Goal: Task Accomplishment & Management: Complete application form

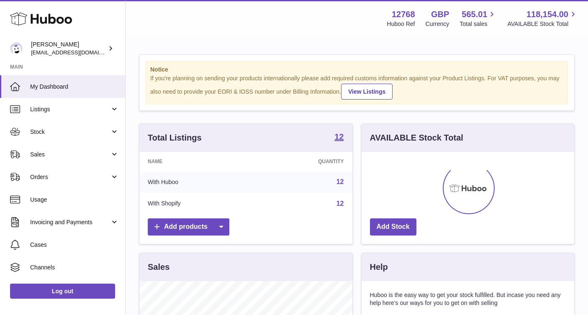
scroll to position [131, 212]
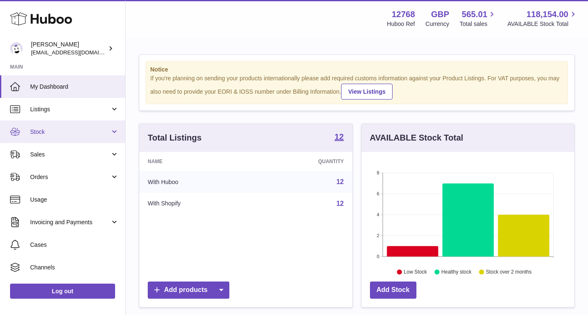
click at [57, 134] on span "Stock" at bounding box center [70, 132] width 80 height 8
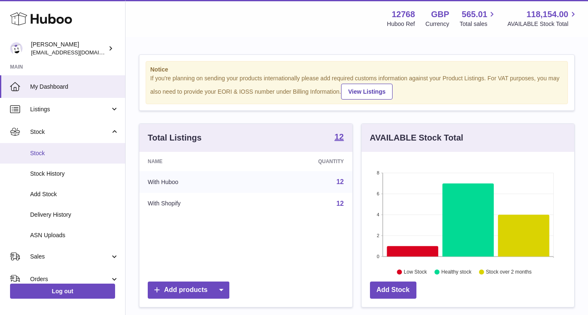
click at [45, 149] on span "Stock" at bounding box center [74, 153] width 89 height 8
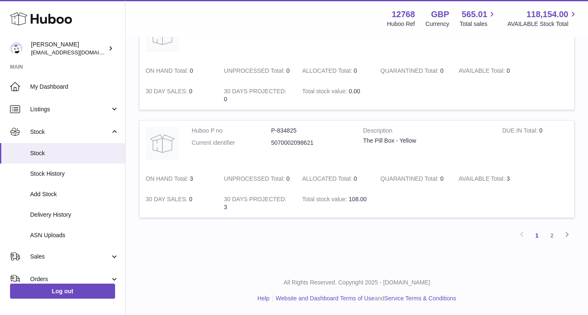
scroll to position [1033, 0]
click at [551, 243] on link "2" at bounding box center [551, 235] width 15 height 15
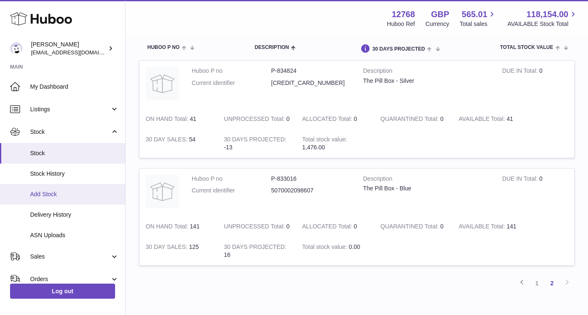
click at [54, 190] on span "Add Stock" at bounding box center [74, 194] width 89 height 8
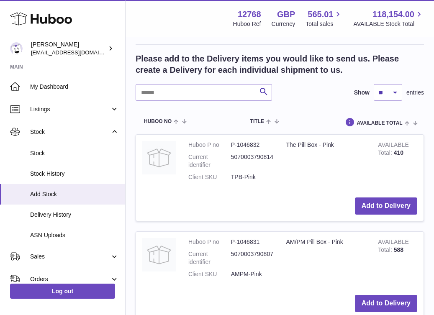
scroll to position [180, 0]
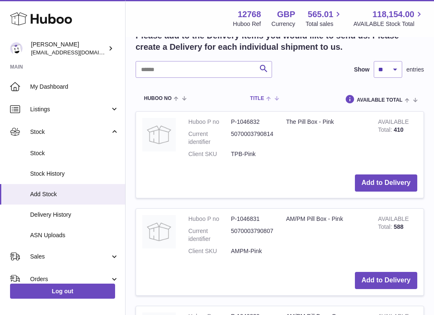
click at [269, 97] on span at bounding box center [270, 98] width 13 height 7
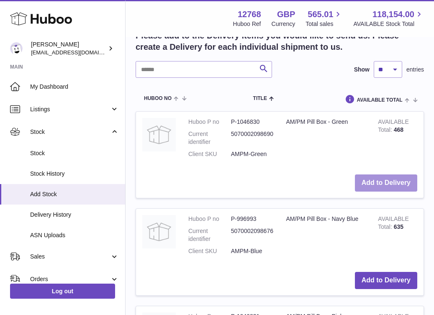
click at [376, 181] on button "Add to Delivery" at bounding box center [386, 182] width 62 height 17
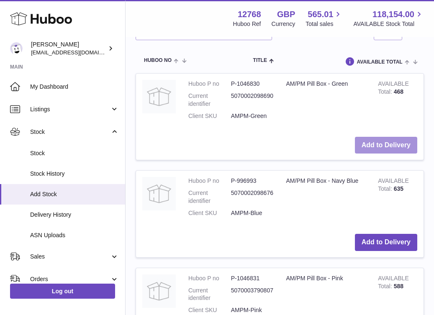
scroll to position [332, 0]
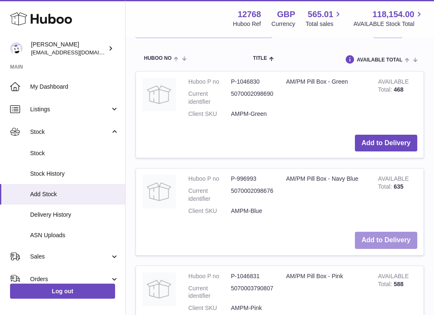
click at [371, 232] on button "Add to Delivery" at bounding box center [386, 240] width 62 height 17
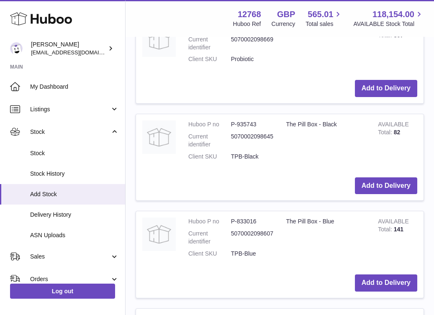
scroll to position [886, 0]
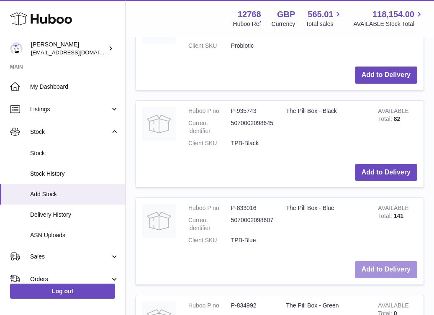
click at [367, 261] on button "Add to Delivery" at bounding box center [386, 269] width 62 height 17
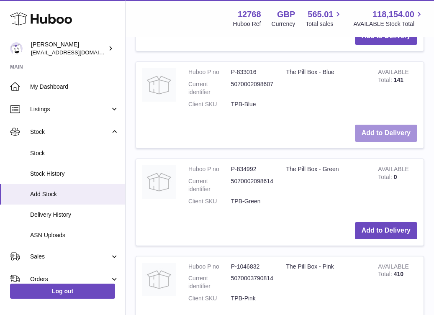
scroll to position [1122, 0]
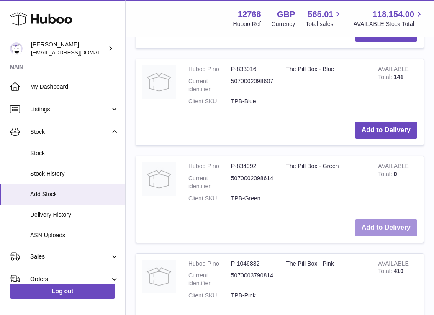
click at [369, 219] on button "Add to Delivery" at bounding box center [386, 227] width 62 height 17
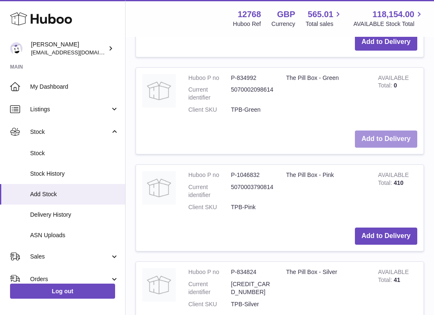
scroll to position [1367, 0]
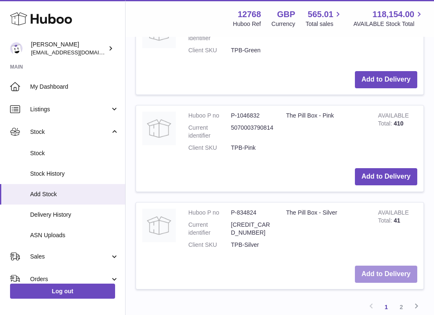
click at [367, 266] on button "Add to Delivery" at bounding box center [386, 274] width 62 height 17
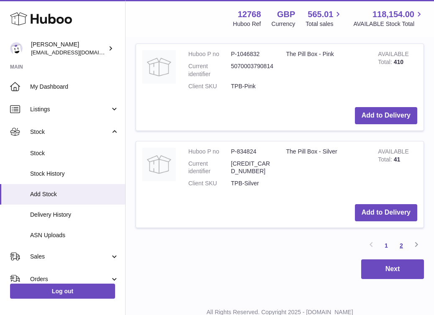
click at [402, 238] on link "2" at bounding box center [401, 245] width 15 height 15
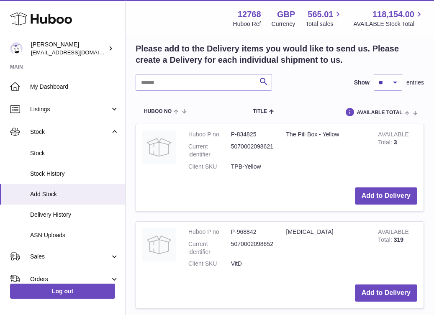
scroll to position [671, 0]
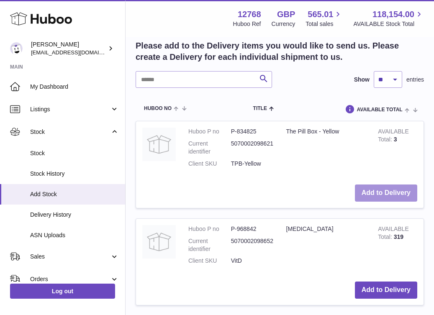
click at [373, 187] on button "Add to Delivery" at bounding box center [386, 192] width 62 height 17
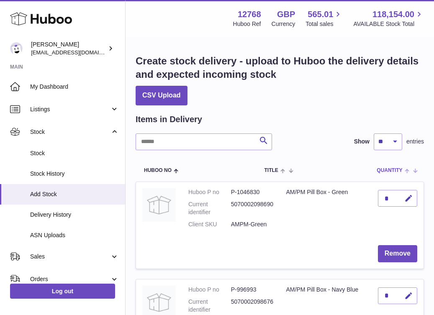
scroll to position [0, 0]
click at [404, 199] on icon "button" at bounding box center [408, 198] width 9 height 9
type input "***"
click at [409, 196] on icon "submit" at bounding box center [409, 199] width 8 height 8
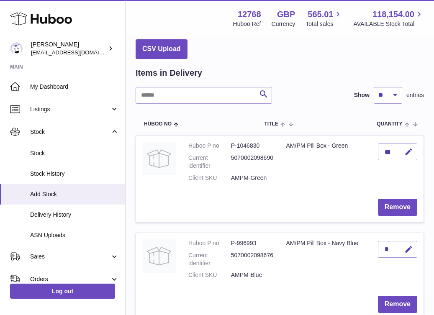
scroll to position [54, 0]
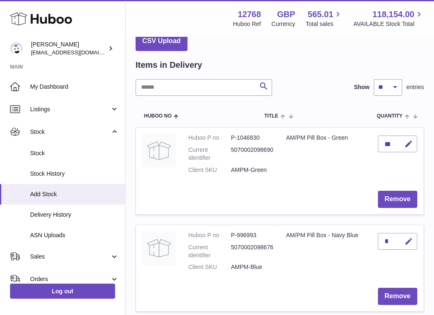
click at [408, 238] on icon "button" at bounding box center [408, 241] width 9 height 9
type input "***"
click at [410, 238] on icon "submit" at bounding box center [409, 242] width 8 height 8
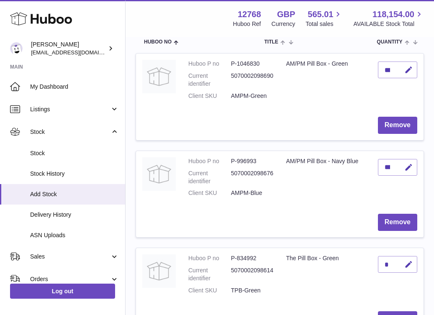
scroll to position [131, 0]
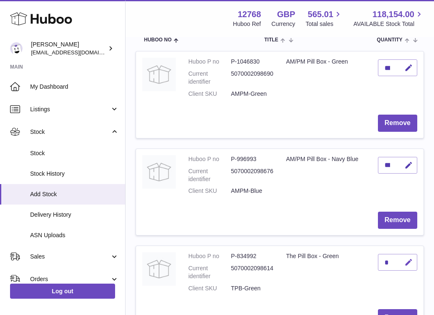
click at [410, 259] on icon "button" at bounding box center [408, 262] width 9 height 9
type input "***"
click at [407, 259] on icon "submit" at bounding box center [409, 263] width 8 height 8
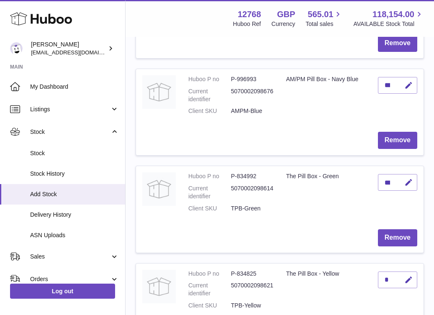
scroll to position [216, 0]
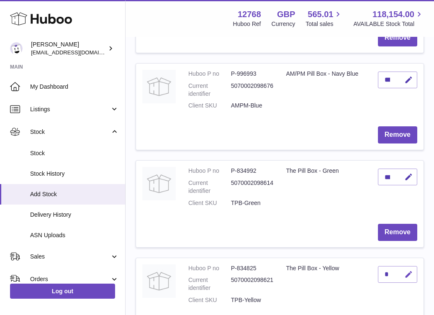
click at [408, 270] on icon "button" at bounding box center [408, 274] width 9 height 9
type input "***"
click at [412, 271] on icon "submit" at bounding box center [409, 275] width 8 height 8
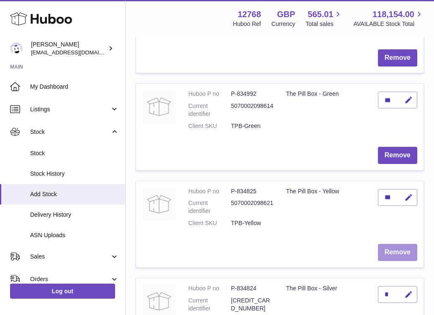
scroll to position [308, 0]
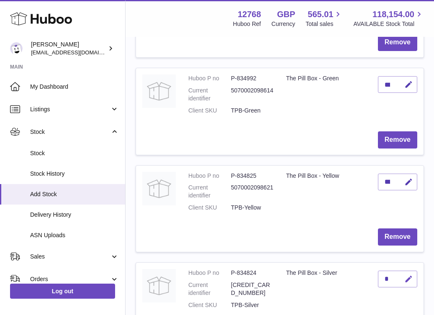
click at [410, 275] on icon "button" at bounding box center [408, 279] width 9 height 9
type input "***"
click at [409, 274] on button "submit" at bounding box center [407, 278] width 16 height 13
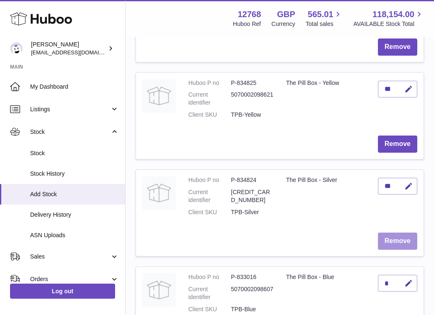
scroll to position [402, 0]
click at [410, 279] on icon "button" at bounding box center [408, 283] width 9 height 9
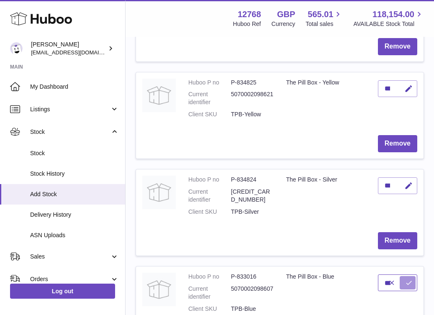
type input "***"
click at [410, 279] on icon "submit" at bounding box center [409, 283] width 8 height 8
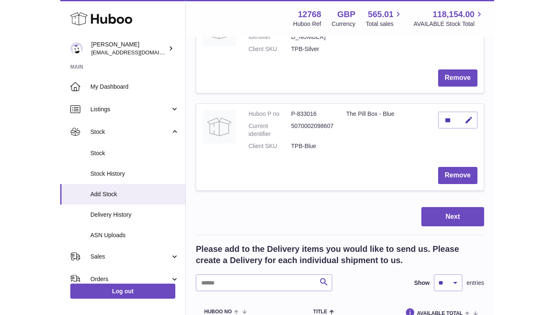
scroll to position [572, 0]
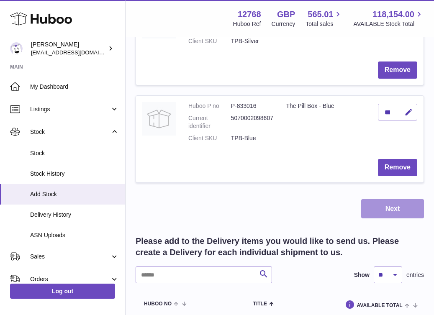
click at [403, 200] on button "Next" at bounding box center [392, 209] width 63 height 20
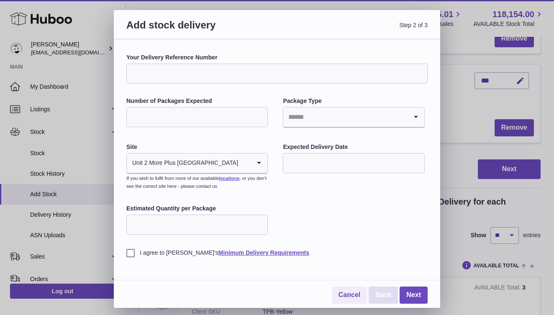
click at [383, 292] on link "Back" at bounding box center [383, 295] width 29 height 17
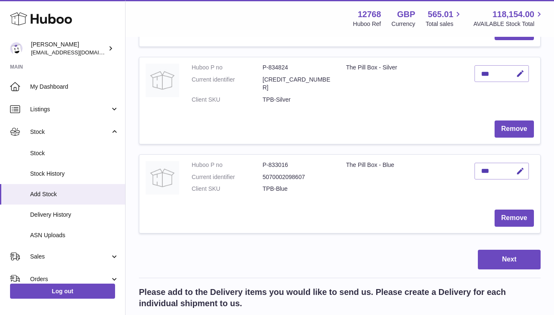
scroll to position [483, 0]
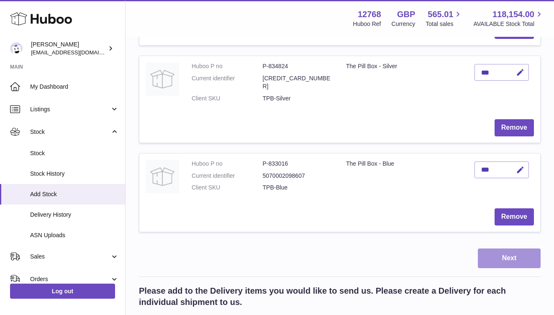
click at [499, 248] on button "Next" at bounding box center [509, 258] width 63 height 20
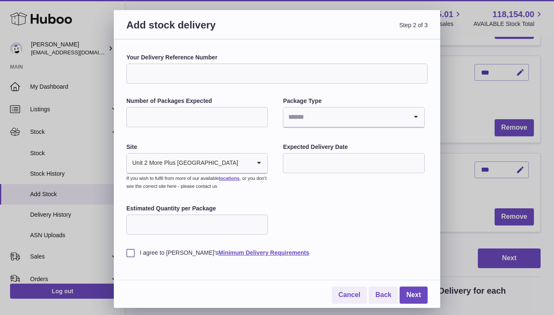
click at [263, 74] on input "Your Delivery Reference Number" at bounding box center [276, 74] width 301 height 20
type input "*******"
click at [215, 118] on input "Number of Packages Expected" at bounding box center [196, 117] width 141 height 20
type input "**"
click at [316, 125] on input "Search for option" at bounding box center [345, 117] width 124 height 19
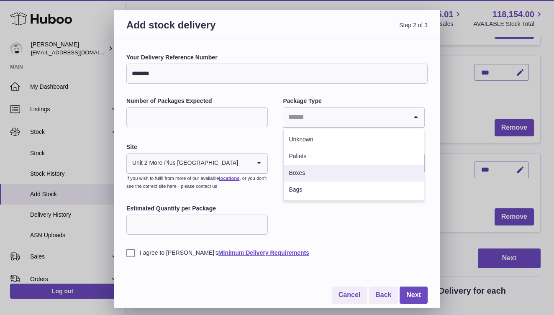
click at [303, 175] on li "Boxes" at bounding box center [354, 173] width 140 height 17
click at [244, 160] on input "Search for option" at bounding box center [244, 163] width 12 height 19
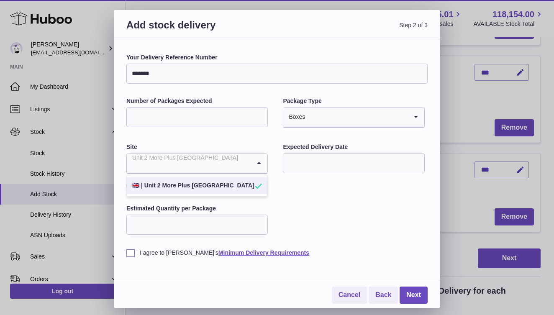
click at [320, 166] on input "text" at bounding box center [353, 163] width 141 height 20
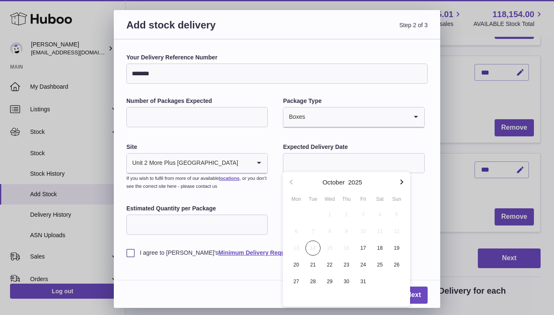
click at [403, 179] on icon "button" at bounding box center [402, 182] width 10 height 10
click at [326, 263] on span "19" at bounding box center [329, 264] width 15 height 15
type input "**********"
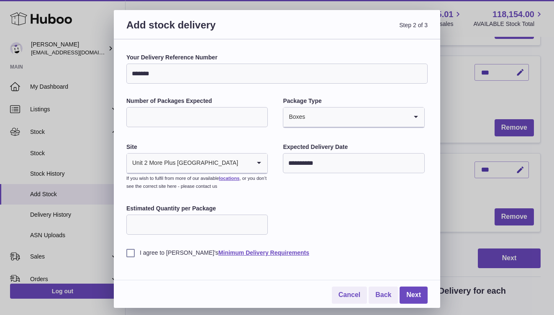
click at [320, 232] on div "**********" at bounding box center [276, 155] width 301 height 203
click at [200, 229] on input "Estimated Quantity per Package" at bounding box center [196, 225] width 141 height 20
click at [345, 220] on div "**********" at bounding box center [276, 155] width 301 height 203
click at [382, 295] on link "Back" at bounding box center [383, 295] width 29 height 17
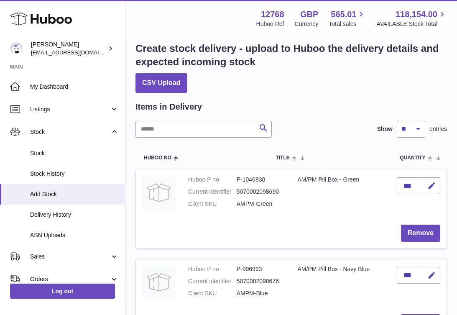
scroll to position [13, 0]
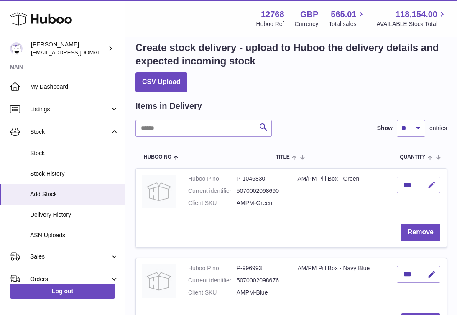
click at [432, 182] on icon "button" at bounding box center [431, 185] width 9 height 9
type input "***"
click at [430, 184] on icon "submit" at bounding box center [432, 185] width 8 height 8
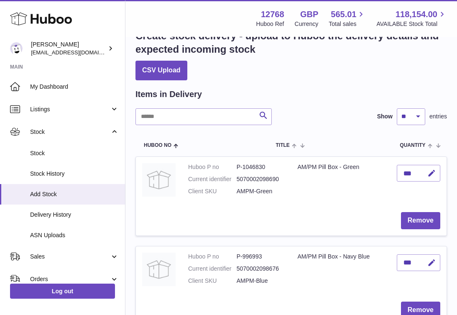
scroll to position [26, 0]
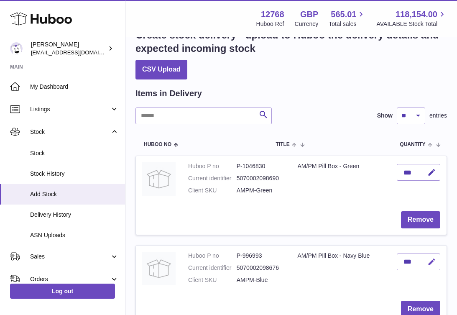
click at [433, 258] on icon "button" at bounding box center [431, 262] width 9 height 9
type input "***"
click at [431, 259] on icon "submit" at bounding box center [432, 262] width 8 height 8
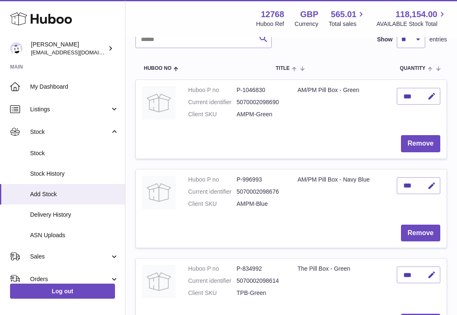
scroll to position [107, 0]
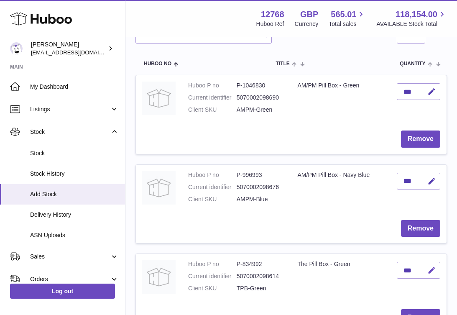
click at [432, 266] on icon "button" at bounding box center [431, 270] width 9 height 9
type input "***"
click at [431, 267] on icon "submit" at bounding box center [432, 270] width 8 height 8
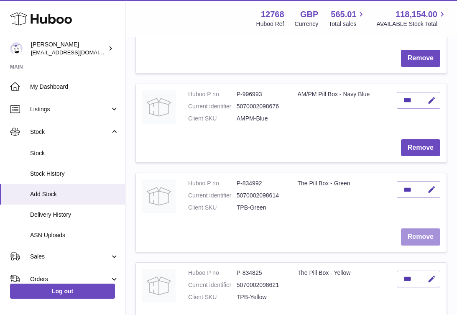
scroll to position [190, 0]
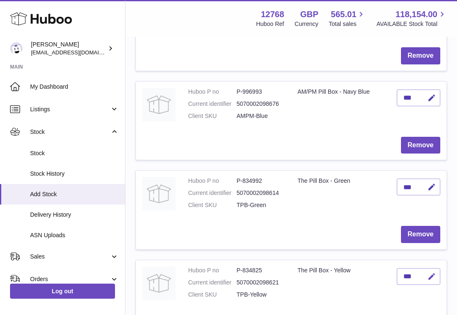
click at [431, 272] on icon "button" at bounding box center [431, 276] width 9 height 9
type input "***"
click at [431, 274] on icon "submit" at bounding box center [432, 277] width 8 height 8
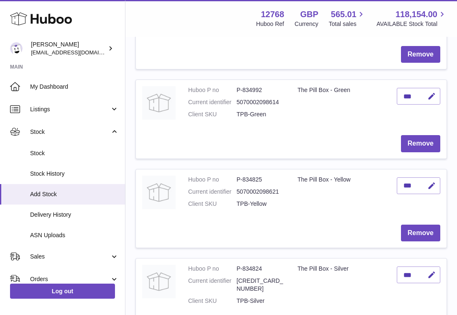
scroll to position [281, 0]
click at [432, 271] on icon "button" at bounding box center [431, 274] width 9 height 9
type input "***"
click at [431, 271] on icon "submit" at bounding box center [432, 275] width 8 height 8
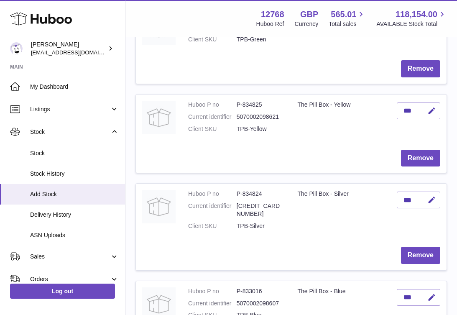
scroll to position [356, 0]
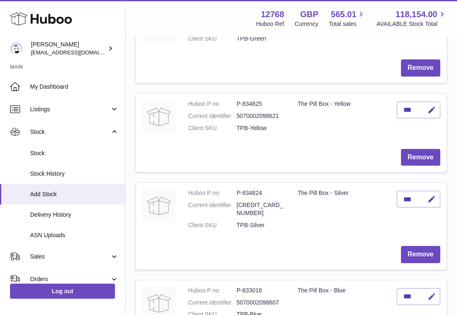
click at [432, 292] on icon "button" at bounding box center [431, 296] width 9 height 9
type input "***"
click at [432, 293] on icon "submit" at bounding box center [432, 297] width 8 height 8
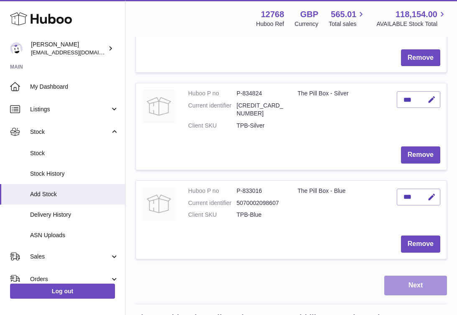
scroll to position [457, 0]
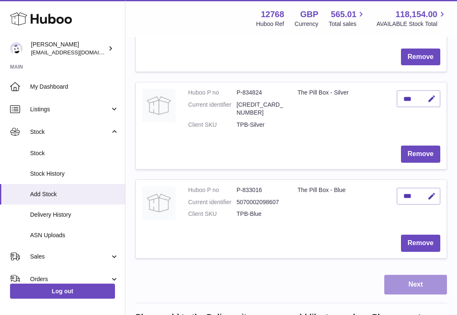
click at [425, 275] on button "Next" at bounding box center [415, 285] width 63 height 20
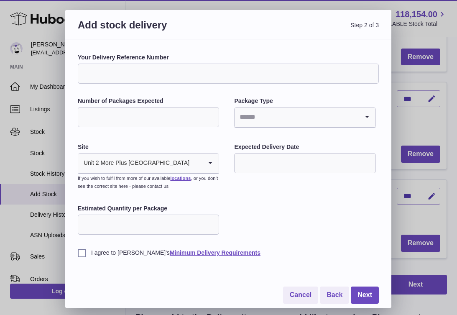
click at [166, 115] on input "Number of Packages Expected" at bounding box center [148, 117] width 141 height 20
type input "**"
click at [241, 111] on input "Search for option" at bounding box center [297, 117] width 124 height 19
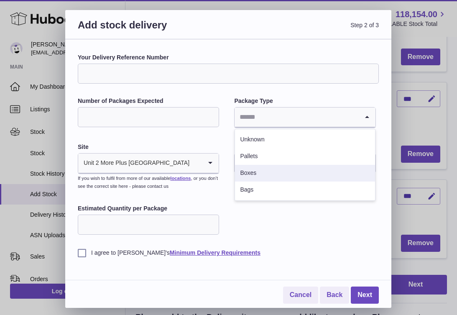
click at [252, 175] on li "Boxes" at bounding box center [305, 173] width 140 height 17
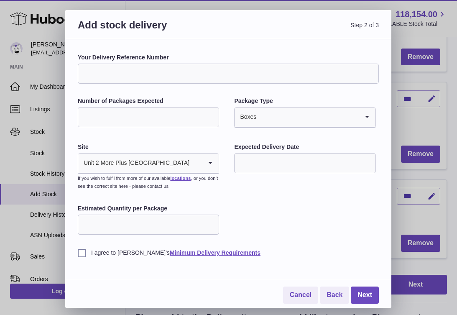
click at [210, 73] on input "Your Delivery Reference Number" at bounding box center [228, 74] width 301 height 20
type input "*******"
click at [263, 162] on input "text" at bounding box center [304, 163] width 141 height 20
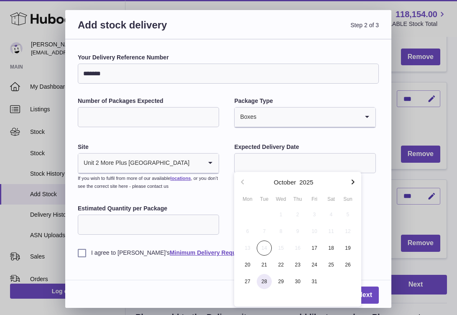
click at [267, 282] on span "28" at bounding box center [264, 281] width 15 height 15
type input "**********"
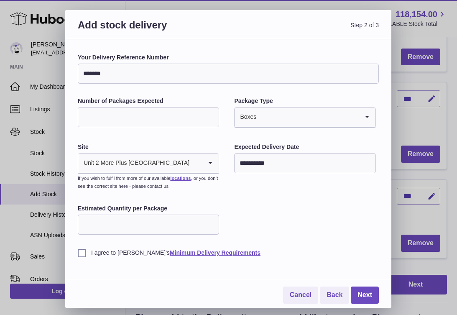
click at [166, 229] on input "Estimated Quantity per Package" at bounding box center [148, 225] width 141 height 20
type input "***"
click at [84, 252] on label "I agree to Huboo's Minimum Delivery Requirements" at bounding box center [228, 253] width 301 height 8
click at [369, 292] on link "Next" at bounding box center [365, 295] width 28 height 17
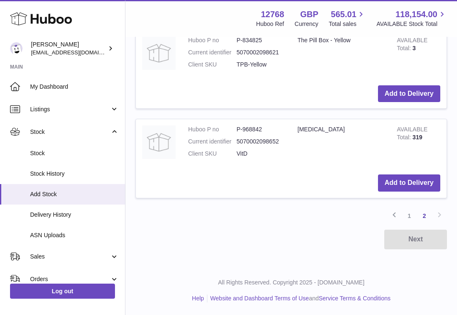
scroll to position [257, 0]
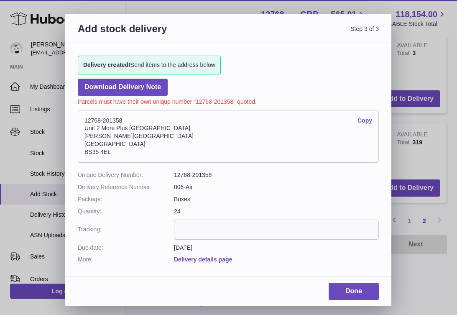
click at [367, 119] on link "Copy" at bounding box center [365, 121] width 15 height 8
click at [354, 290] on link "Done" at bounding box center [354, 291] width 50 height 17
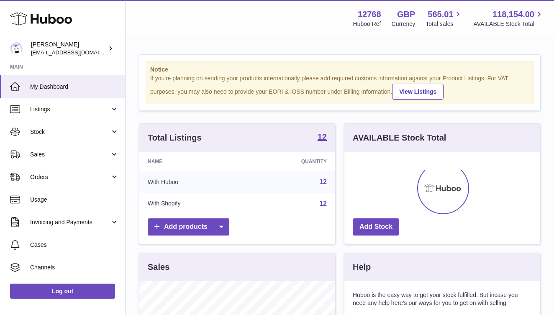
scroll to position [131, 196]
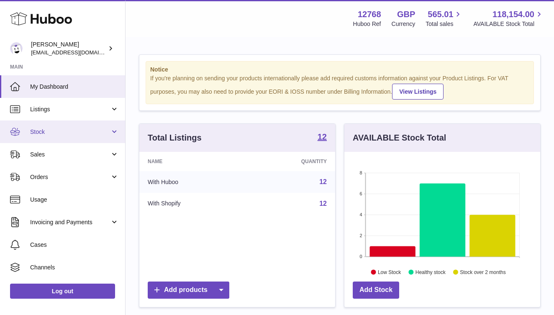
click at [33, 132] on span "Stock" at bounding box center [70, 132] width 80 height 8
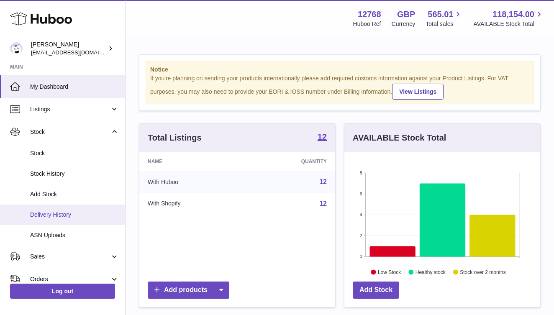
click at [46, 215] on span "Delivery History" at bounding box center [74, 215] width 89 height 8
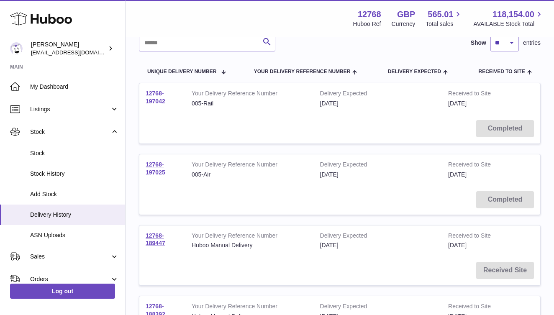
scroll to position [70, 0]
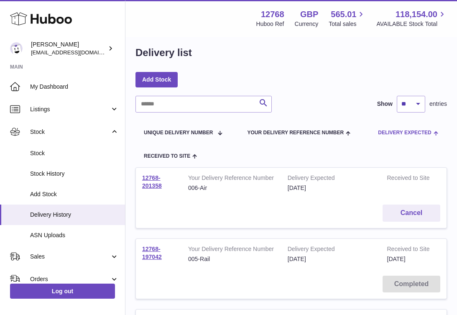
scroll to position [11, 0]
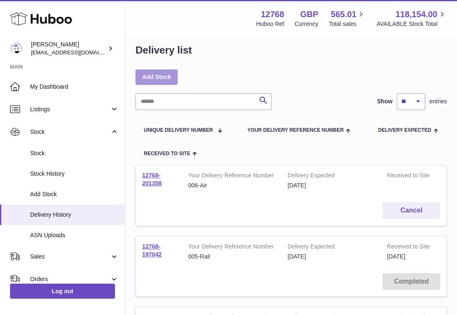
click at [166, 77] on link "Add Stock" at bounding box center [157, 76] width 42 height 15
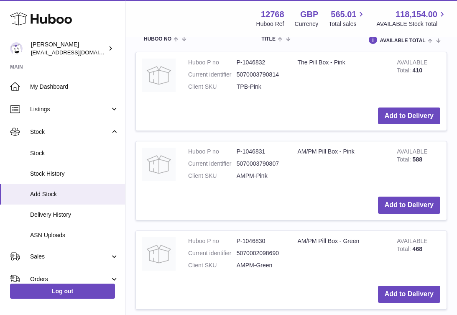
scroll to position [226, 0]
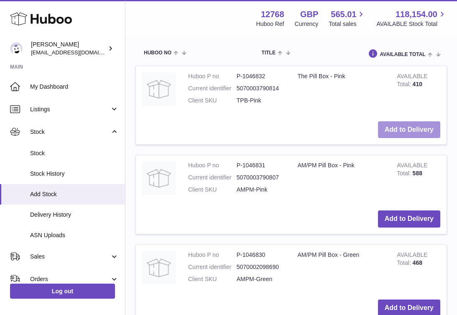
click at [405, 124] on button "Add to Delivery" at bounding box center [409, 129] width 62 height 17
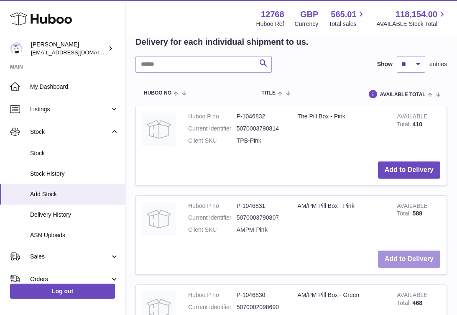
click at [394, 254] on button "Add to Delivery" at bounding box center [409, 259] width 62 height 17
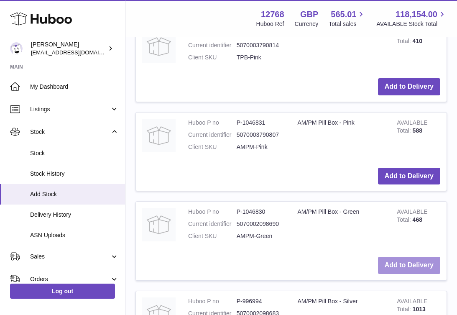
click at [394, 257] on button "Add to Delivery" at bounding box center [409, 265] width 62 height 17
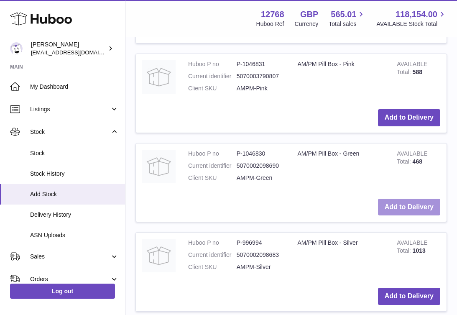
scroll to position [619, 0]
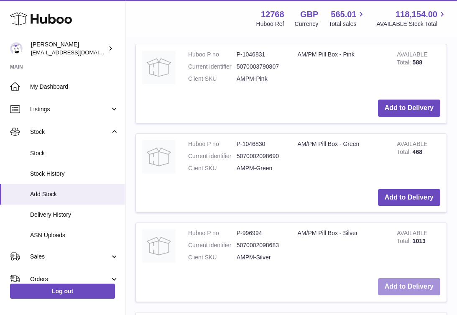
click at [394, 278] on button "Add to Delivery" at bounding box center [409, 286] width 62 height 17
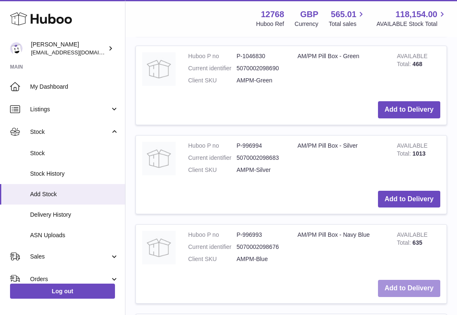
click at [394, 280] on button "Add to Delivery" at bounding box center [409, 288] width 62 height 17
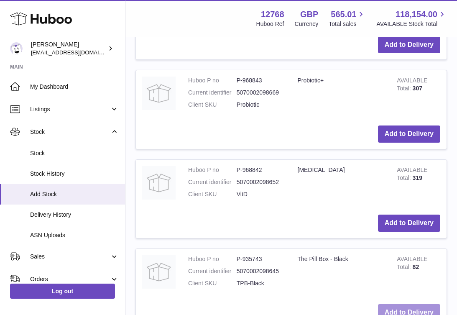
click at [406, 304] on button "Add to Delivery" at bounding box center [409, 312] width 62 height 17
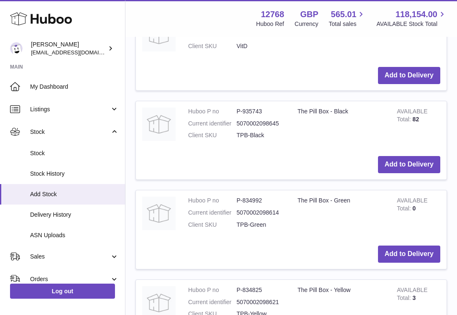
scroll to position [1366, 0]
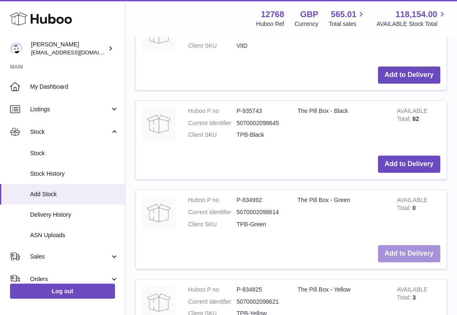
click at [404, 245] on button "Add to Delivery" at bounding box center [409, 253] width 62 height 17
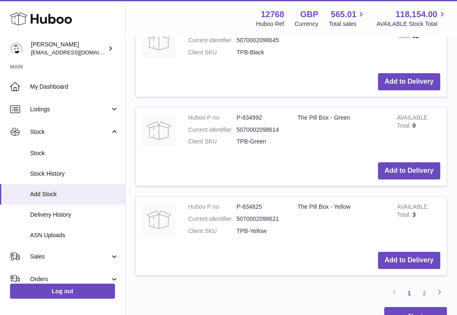
scroll to position [1539, 0]
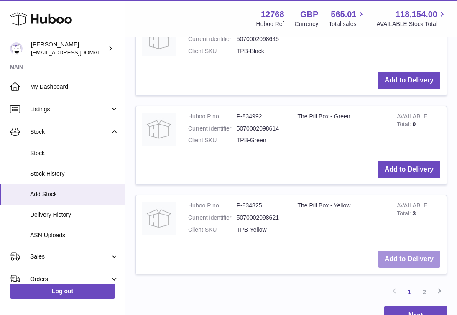
click at [402, 251] on button "Add to Delivery" at bounding box center [409, 259] width 62 height 17
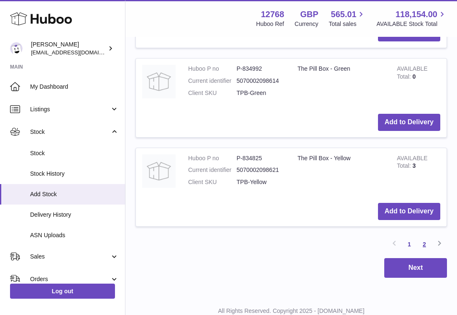
click at [423, 237] on link "2" at bounding box center [424, 244] width 15 height 15
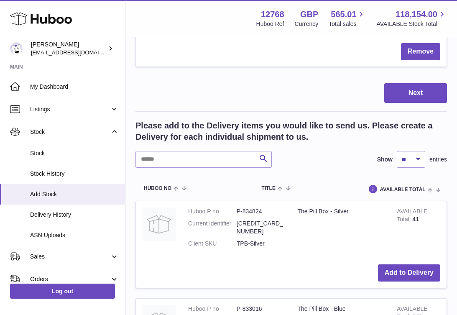
scroll to position [822, 0]
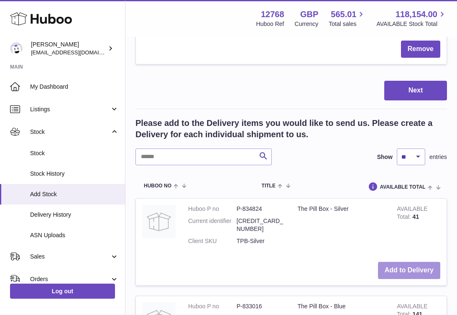
click at [396, 262] on button "Add to Delivery" at bounding box center [409, 270] width 62 height 17
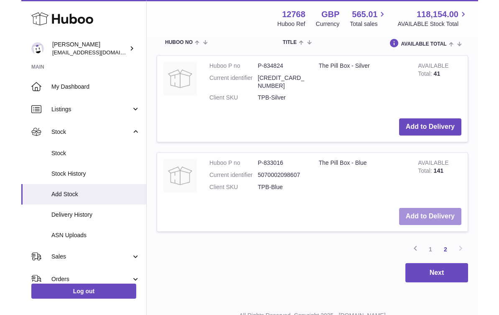
scroll to position [1061, 0]
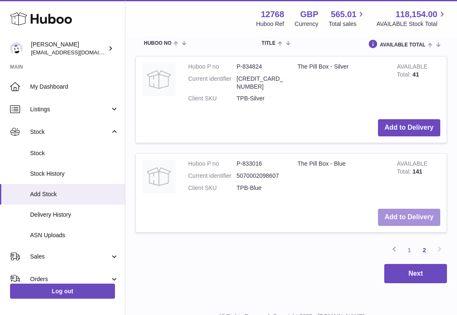
click at [401, 209] on button "Add to Delivery" at bounding box center [409, 217] width 62 height 17
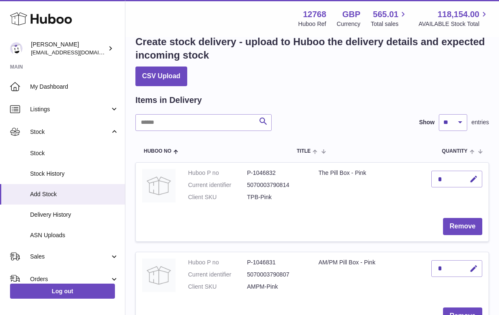
scroll to position [20, 0]
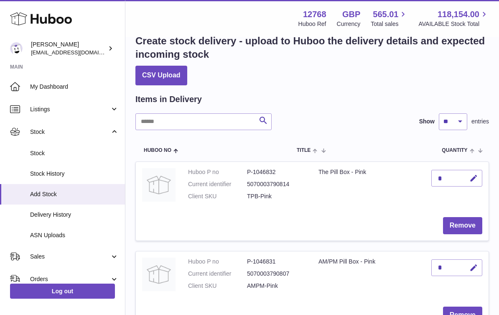
click at [456, 178] on div "*" at bounding box center [457, 178] width 51 height 17
click at [457, 177] on icon "button" at bounding box center [474, 178] width 9 height 9
type input "***"
click at [457, 177] on icon "submit" at bounding box center [475, 178] width 8 height 8
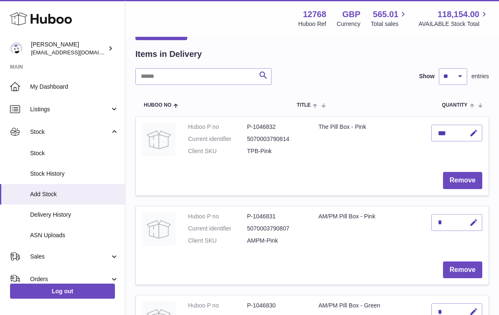
scroll to position [67, 0]
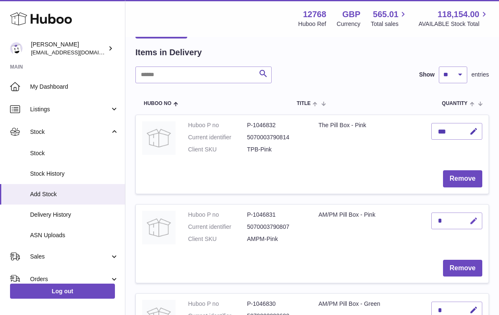
click at [457, 217] on icon "button" at bounding box center [474, 221] width 9 height 9
type input "***"
click at [457, 218] on icon "submit" at bounding box center [475, 221] width 8 height 8
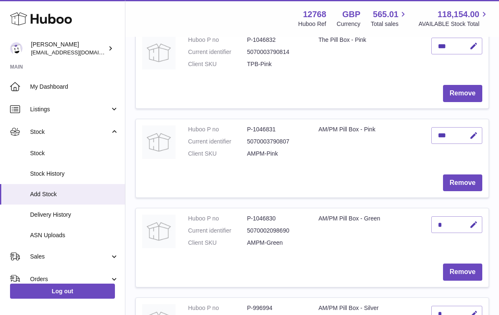
scroll to position [154, 0]
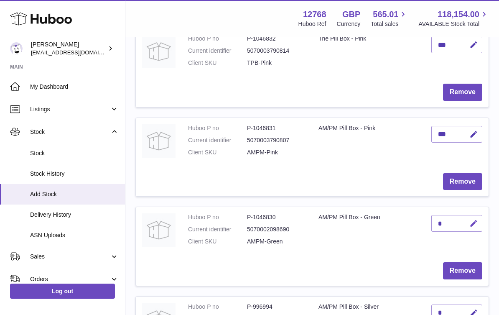
click at [457, 220] on icon "button" at bounding box center [474, 223] width 9 height 9
type input "***"
click at [457, 221] on icon "submit" at bounding box center [475, 224] width 8 height 8
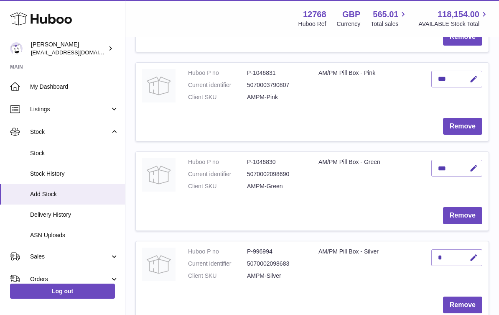
scroll to position [234, 0]
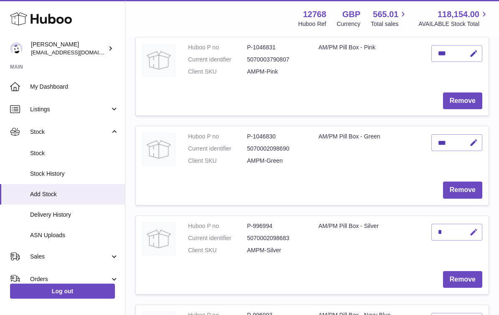
click at [457, 228] on icon "button" at bounding box center [474, 232] width 9 height 9
type input "***"
click at [457, 228] on icon "submit" at bounding box center [475, 232] width 8 height 8
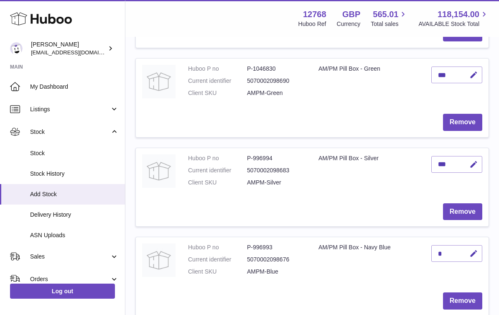
scroll to position [307, 0]
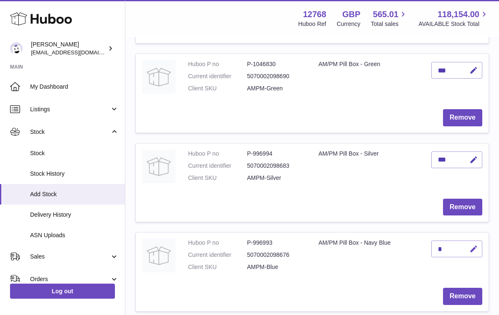
click at [457, 245] on icon "button" at bounding box center [474, 249] width 9 height 9
type input "****"
click at [457, 245] on icon "submit" at bounding box center [475, 249] width 8 height 8
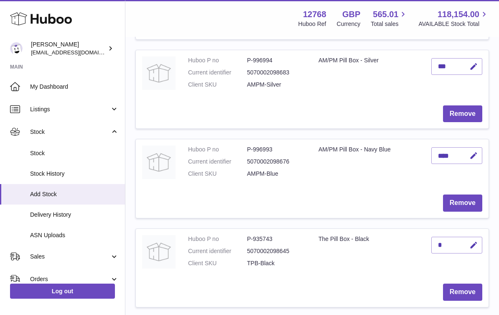
scroll to position [409, 0]
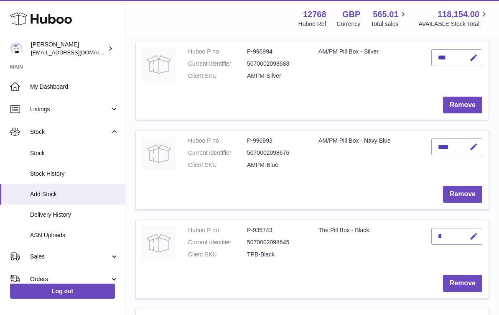
click at [457, 232] on icon "button" at bounding box center [474, 236] width 9 height 9
type input "***"
click at [457, 233] on icon "submit" at bounding box center [475, 237] width 8 height 8
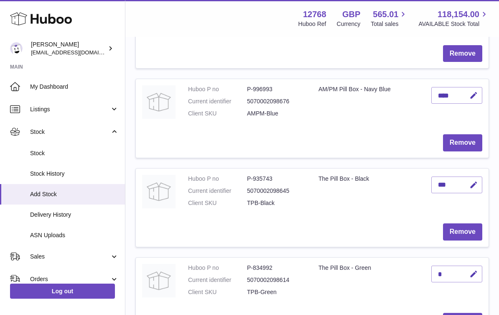
scroll to position [474, 0]
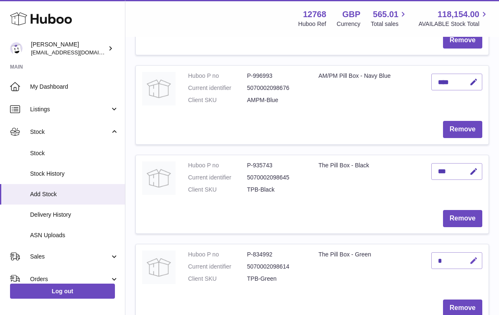
click at [457, 256] on icon "button" at bounding box center [474, 260] width 9 height 9
type input "***"
click at [457, 257] on icon "submit" at bounding box center [475, 261] width 8 height 8
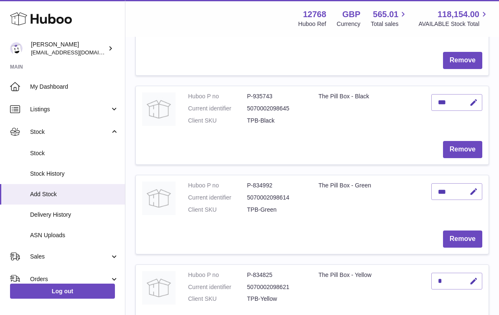
scroll to position [543, 0]
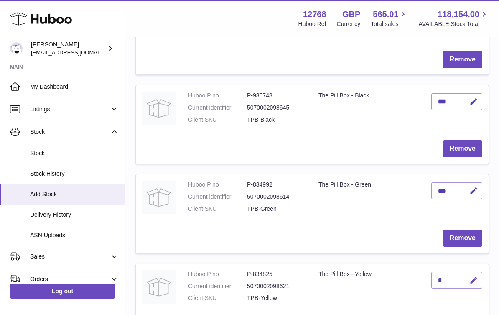
click at [457, 276] on icon "button" at bounding box center [474, 280] width 9 height 9
type input "***"
click at [457, 276] on icon "submit" at bounding box center [475, 280] width 8 height 8
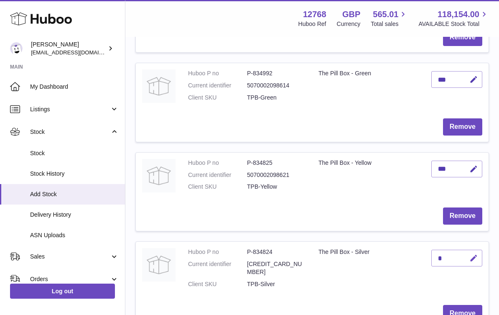
scroll to position [655, 0]
click at [457, 253] on icon "button" at bounding box center [474, 257] width 9 height 9
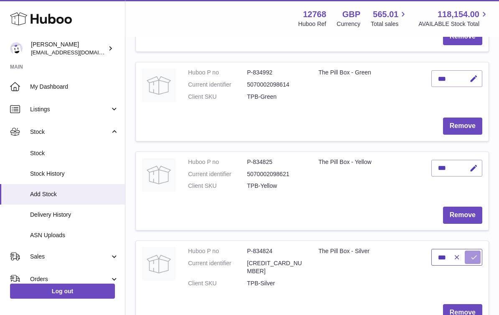
type input "***"
click at [457, 251] on button "submit" at bounding box center [473, 257] width 16 height 13
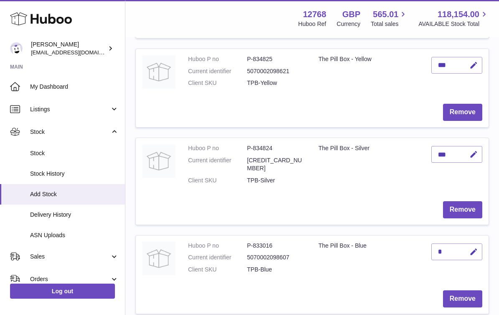
scroll to position [763, 0]
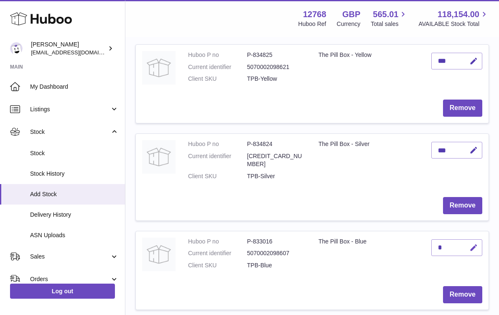
click at [457, 243] on icon "button" at bounding box center [474, 247] width 9 height 9
type input "***"
click at [457, 244] on icon "submit" at bounding box center [475, 248] width 8 height 8
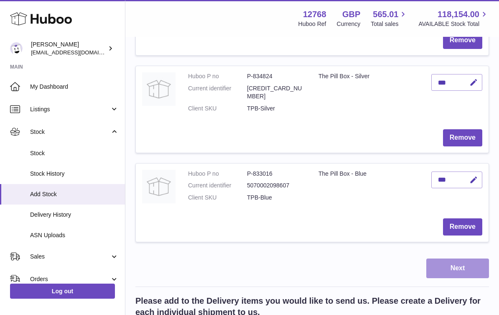
scroll to position [831, 0]
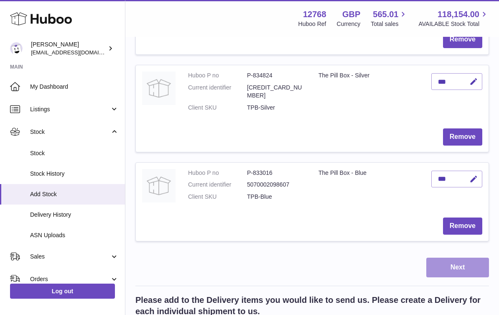
click at [447, 258] on button "Next" at bounding box center [458, 268] width 63 height 20
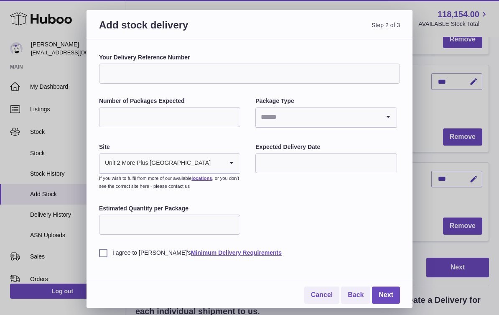
click at [233, 69] on input "Your Delivery Reference Number" at bounding box center [249, 74] width 301 height 20
type input "********"
click at [184, 110] on input "Number of Packages Expected" at bounding box center [169, 117] width 141 height 20
type input "**"
click at [262, 120] on input "Search for option" at bounding box center [318, 117] width 124 height 19
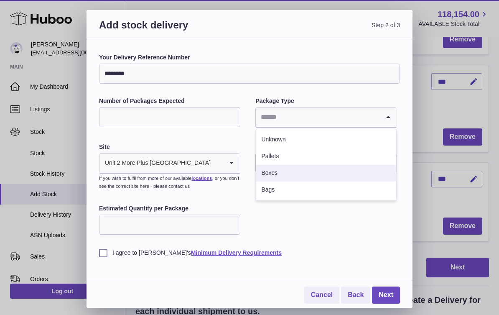
click at [274, 173] on li "Boxes" at bounding box center [326, 173] width 140 height 17
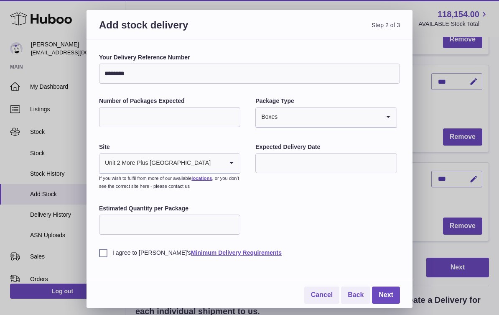
click at [279, 162] on input "text" at bounding box center [326, 163] width 141 height 20
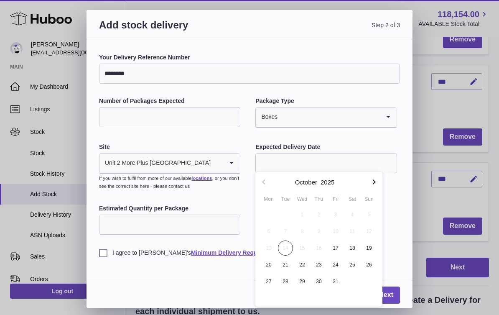
click at [377, 184] on icon "button" at bounding box center [374, 182] width 10 height 10
click at [323, 266] on span "20" at bounding box center [319, 264] width 15 height 15
type input "**********"
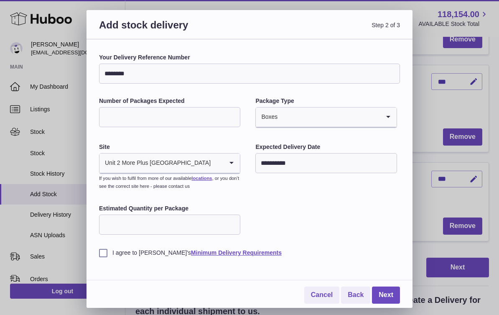
click at [165, 227] on input "Estimated Quantity per Package" at bounding box center [169, 225] width 141 height 20
type input "***"
click at [107, 250] on label "I agree to Huboo's Minimum Delivery Requirements" at bounding box center [249, 253] width 301 height 8
click at [395, 291] on link "Next" at bounding box center [386, 295] width 28 height 17
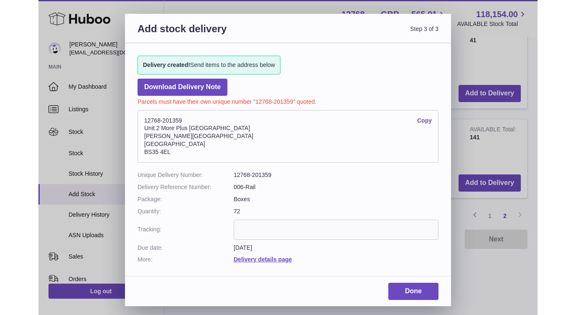
scroll to position [257, 0]
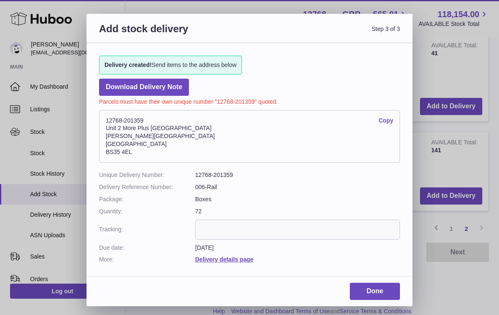
click at [386, 122] on link "Copy" at bounding box center [386, 121] width 15 height 8
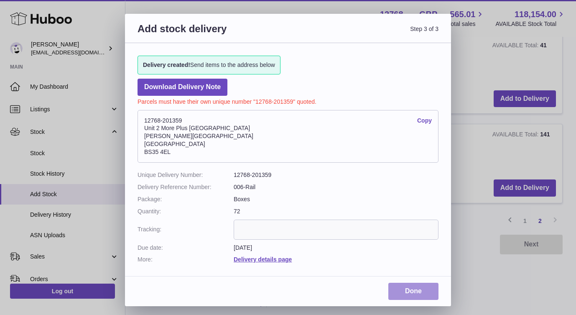
click at [401, 285] on link "Done" at bounding box center [414, 291] width 50 height 17
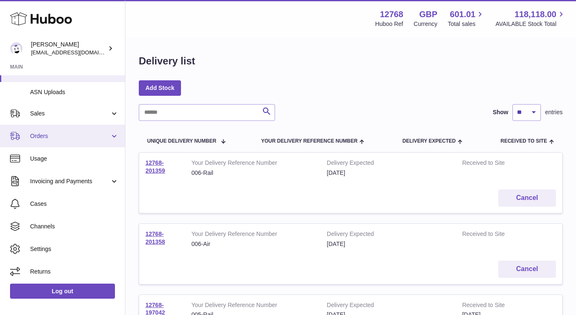
scroll to position [143, 0]
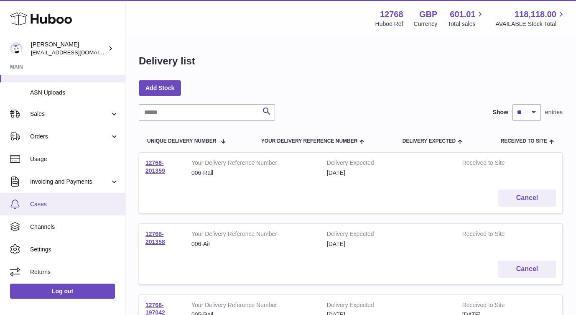
click at [53, 205] on span "Cases" at bounding box center [74, 204] width 89 height 8
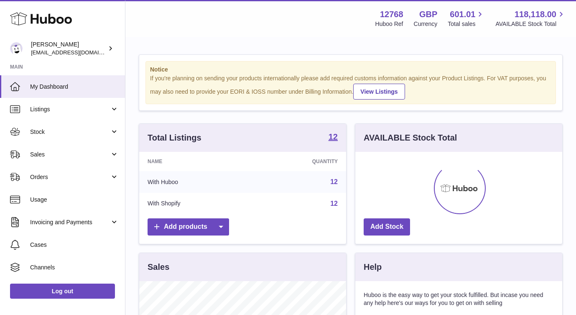
scroll to position [131, 207]
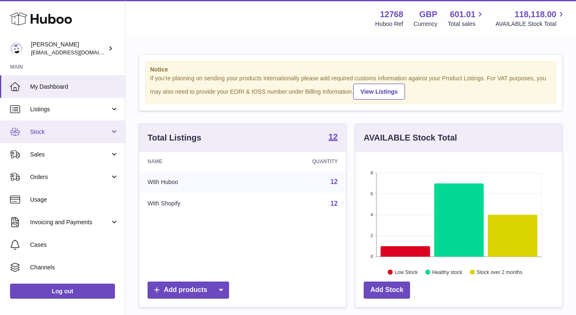
click at [50, 135] on link "Stock" at bounding box center [62, 131] width 125 height 23
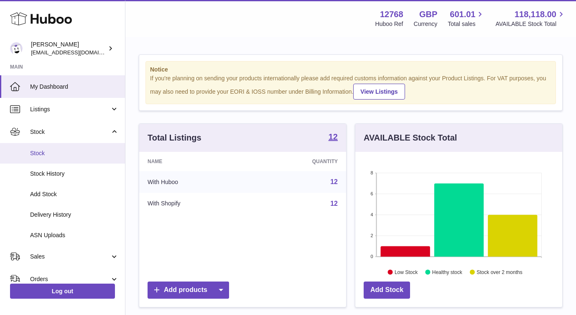
click at [48, 149] on span "Stock" at bounding box center [74, 153] width 89 height 8
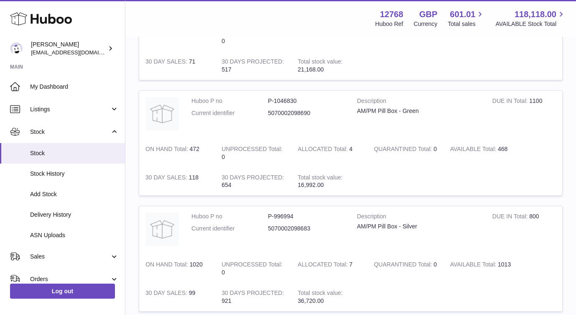
scroll to position [291, 0]
click at [269, 97] on dd "P-1046830" at bounding box center [306, 101] width 77 height 8
drag, startPoint x: 269, startPoint y: 97, endPoint x: 283, endPoint y: 97, distance: 13.8
click at [283, 97] on dd "P-1046830" at bounding box center [306, 101] width 77 height 8
copy dd "P-1046830"
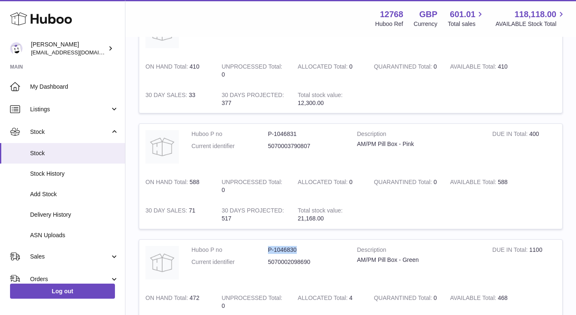
scroll to position [140, 0]
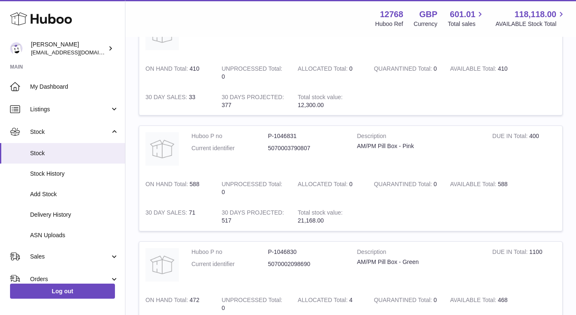
click at [286, 135] on dd "P-1046831" at bounding box center [306, 136] width 77 height 8
drag, startPoint x: 286, startPoint y: 135, endPoint x: 269, endPoint y: 135, distance: 17.6
click at [268, 135] on dd "P-1046831" at bounding box center [306, 136] width 77 height 8
copy dd "P-"
